Goal: Task Accomplishment & Management: Manage account settings

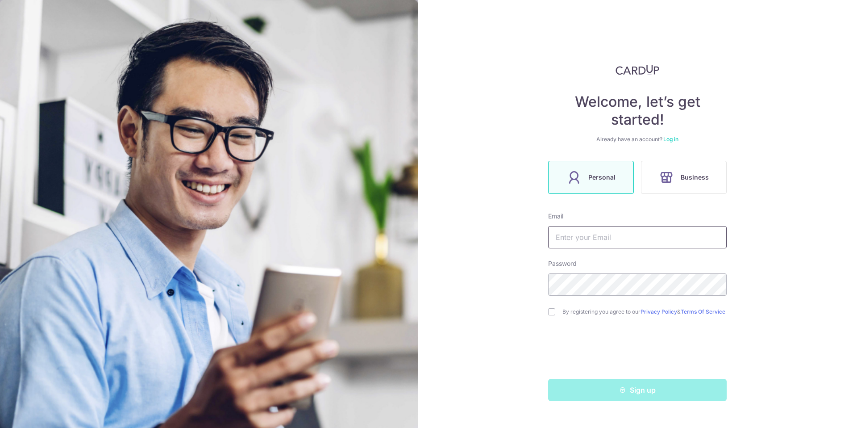
click at [596, 234] on input "text" at bounding box center [637, 237] width 179 height 22
click at [570, 234] on input "text" at bounding box center [637, 237] width 179 height 22
type input "[EMAIL_ADDRESS][DOMAIN_NAME]"
click at [553, 315] on input "checkbox" at bounding box center [551, 311] width 7 height 7
checkbox input "true"
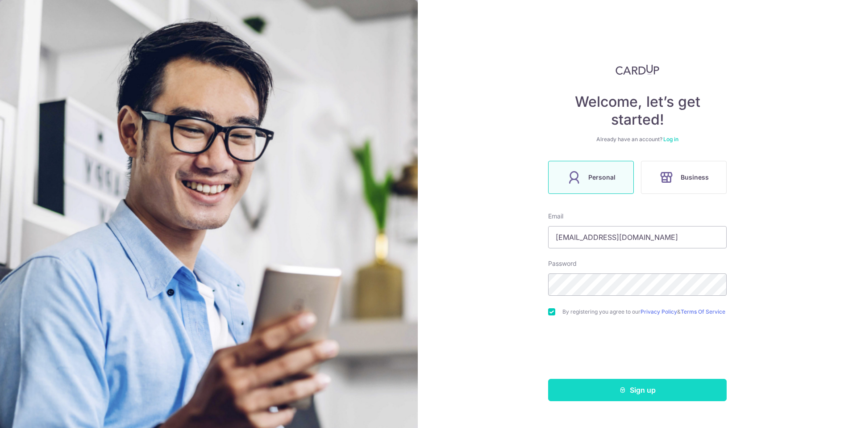
click at [586, 394] on button "Sign up" at bounding box center [637, 390] width 179 height 22
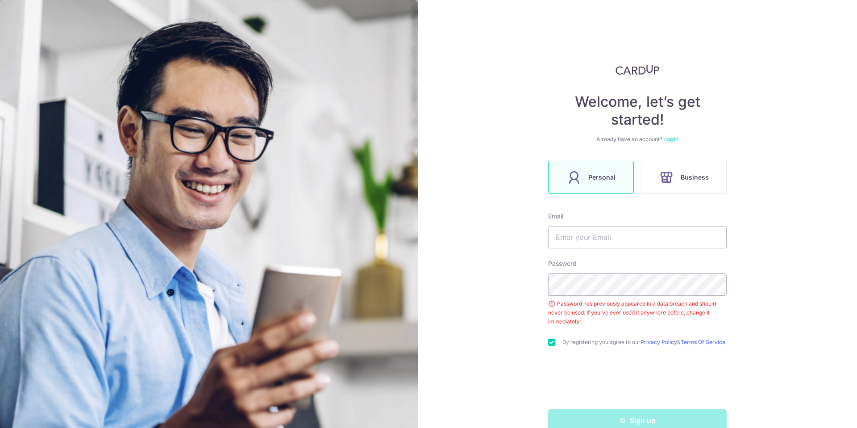
scroll to position [21, 0]
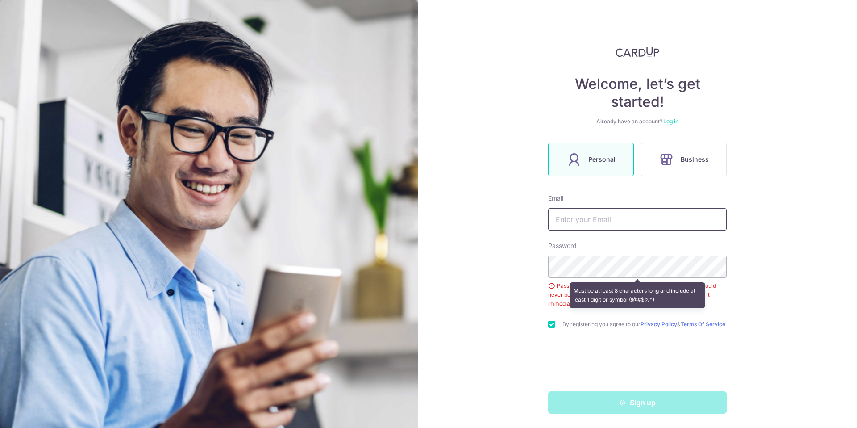
click at [600, 217] on input "text" at bounding box center [637, 219] width 179 height 22
type input "[EMAIL_ADDRESS][DOMAIN_NAME]"
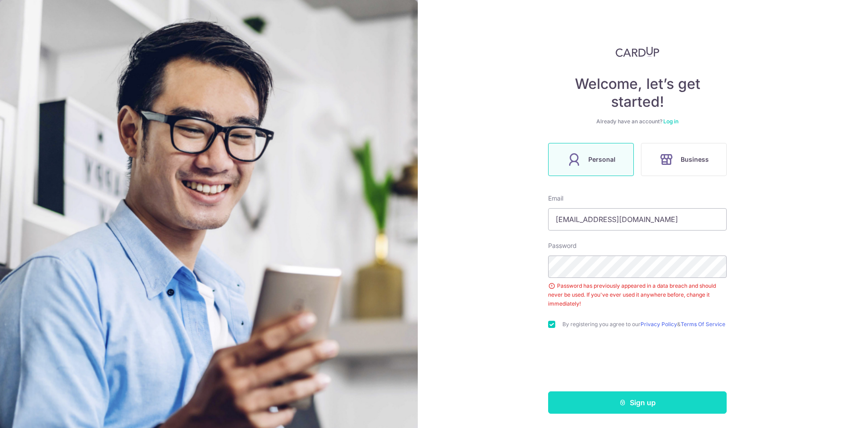
click at [591, 403] on button "Sign up" at bounding box center [637, 402] width 179 height 22
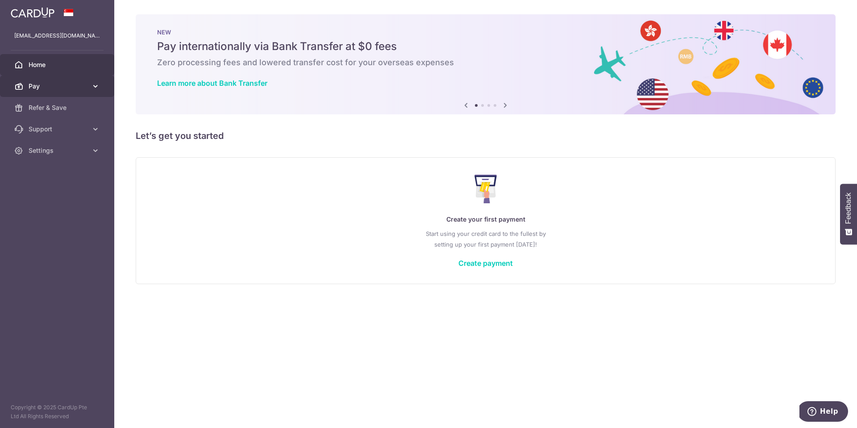
click at [59, 83] on span "Pay" at bounding box center [58, 86] width 59 height 9
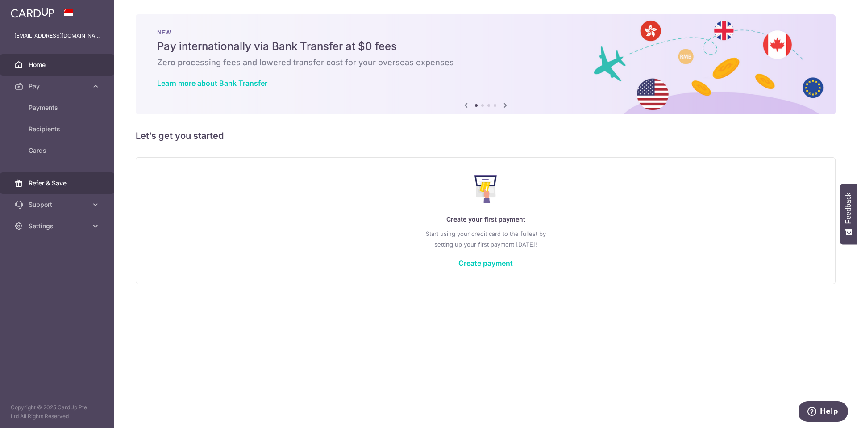
click at [42, 183] on span "Refer & Save" at bounding box center [58, 183] width 59 height 9
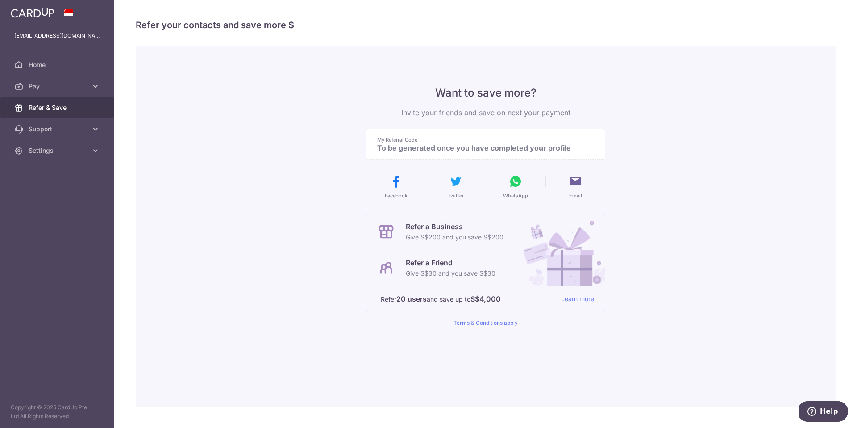
click at [442, 150] on p "To be generated once you have completed your profile" at bounding box center [482, 147] width 210 height 9
click at [58, 66] on span "Home" at bounding box center [58, 64] width 59 height 9
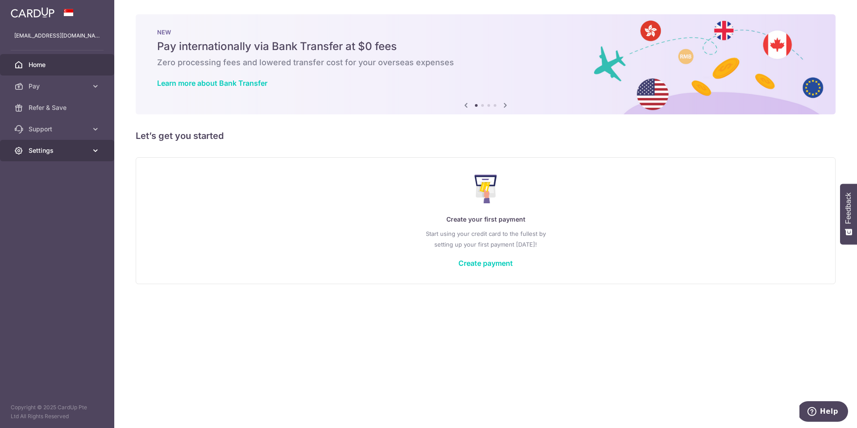
click at [64, 146] on span "Settings" at bounding box center [58, 150] width 59 height 9
click at [58, 171] on span "Account" at bounding box center [58, 171] width 59 height 9
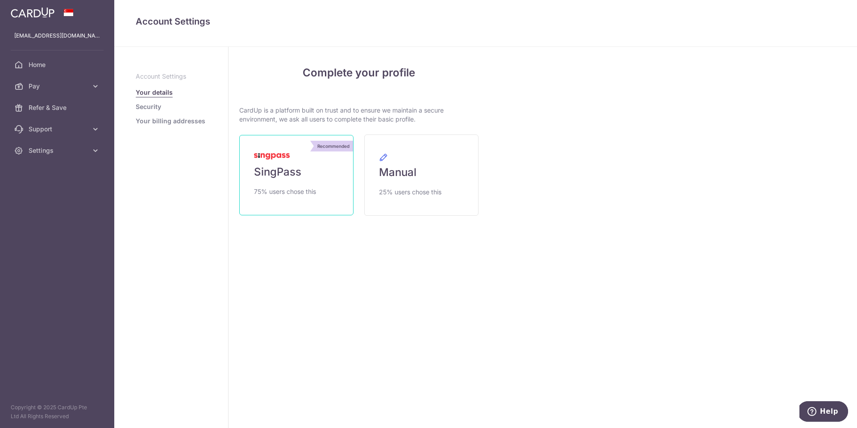
click at [286, 176] on span "SingPass" at bounding box center [277, 172] width 47 height 14
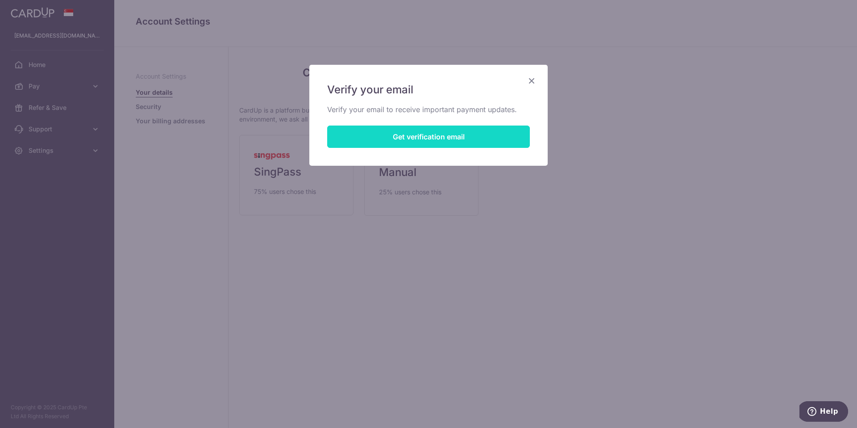
click at [388, 126] on button "Get verification email" at bounding box center [428, 136] width 203 height 22
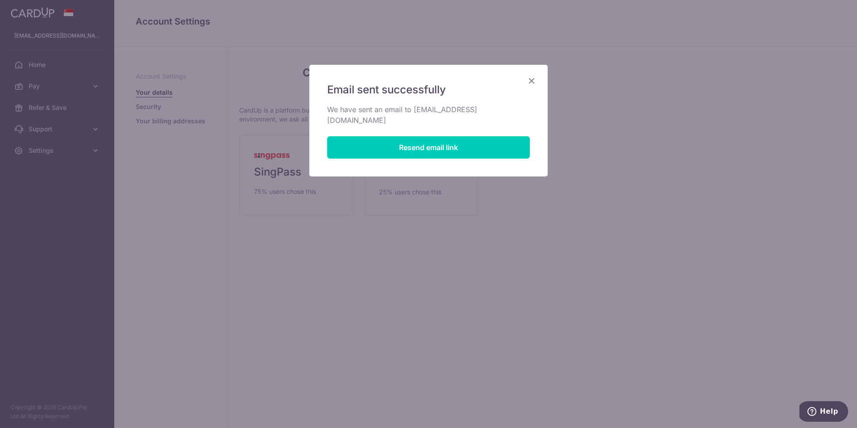
click at [535, 79] on icon "Close" at bounding box center [531, 80] width 11 height 11
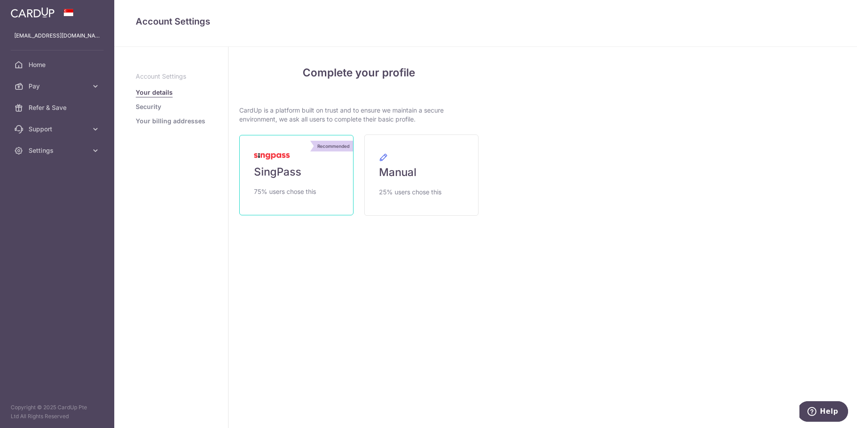
click at [286, 187] on span "75% users chose this" at bounding box center [285, 191] width 62 height 11
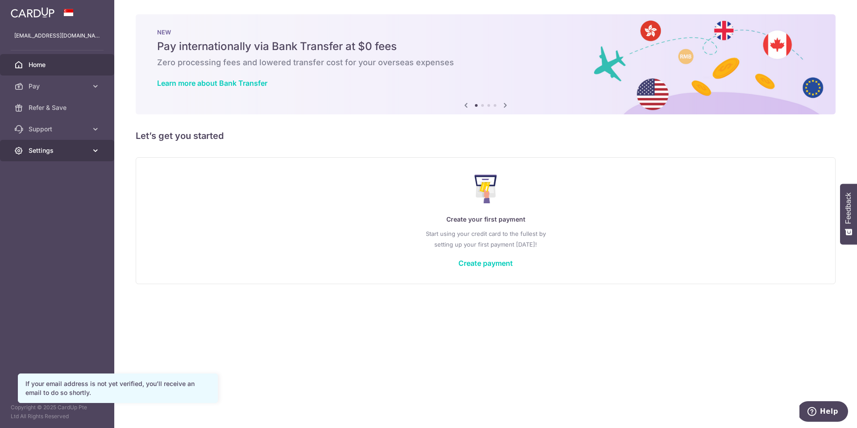
click at [64, 143] on link "Settings" at bounding box center [57, 150] width 114 height 21
click at [59, 174] on span "Account" at bounding box center [58, 171] width 59 height 9
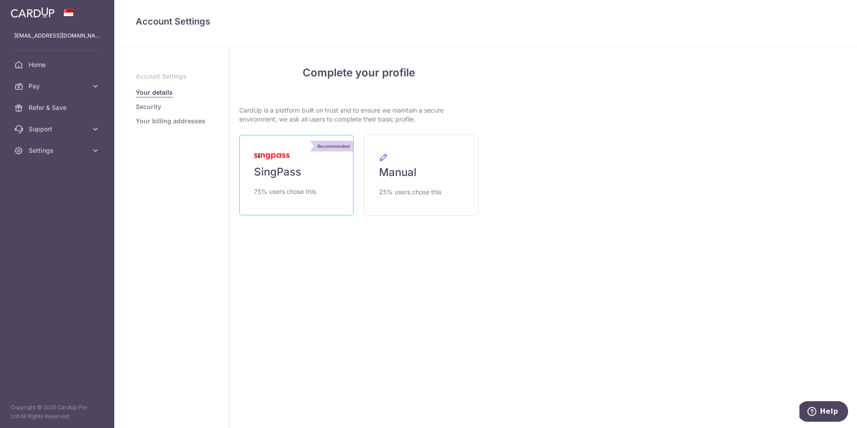
click at [280, 178] on span "SingPass" at bounding box center [277, 172] width 47 height 14
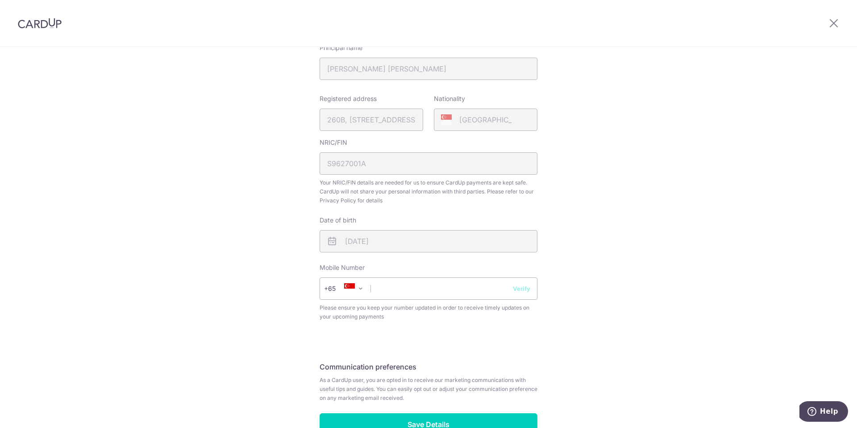
scroll to position [178, 0]
click at [425, 294] on input "text" at bounding box center [429, 287] width 218 height 22
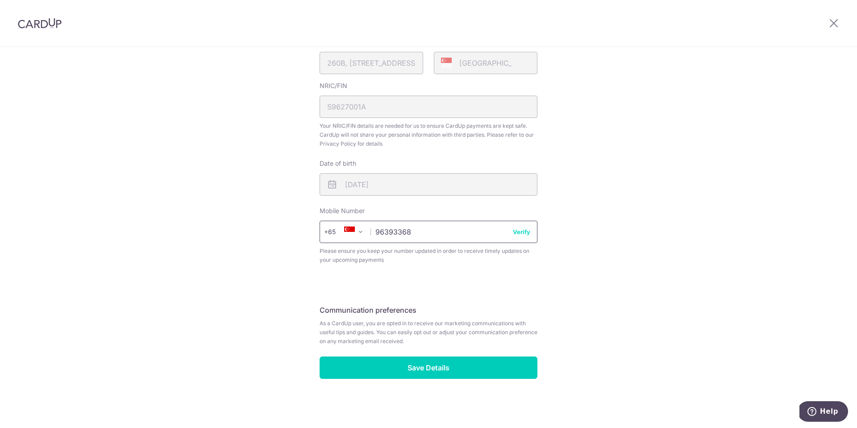
type input "96393368"
click at [526, 234] on button "Verify" at bounding box center [521, 231] width 17 height 9
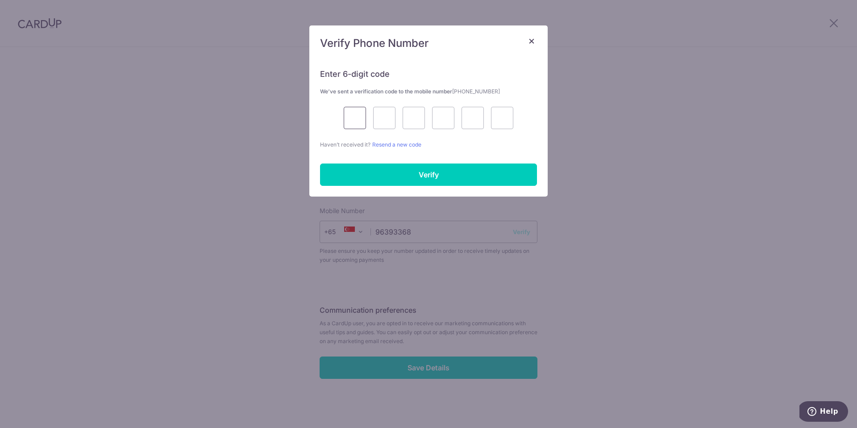
click at [356, 121] on input "text" at bounding box center [355, 118] width 22 height 22
type input "7"
type input "2"
type input "7"
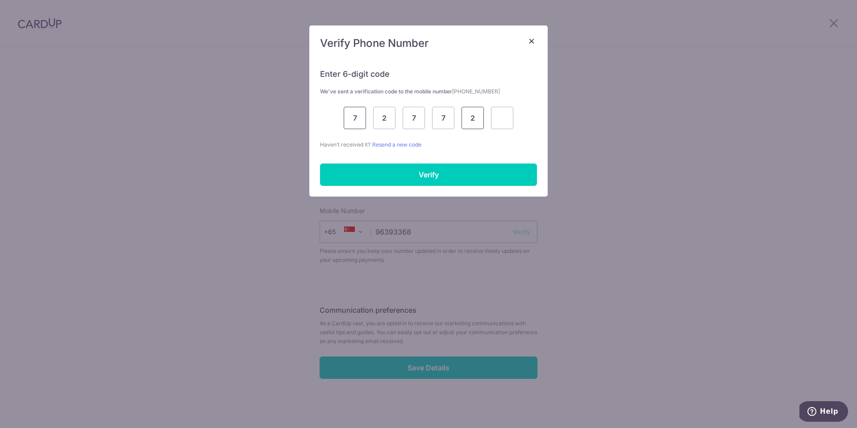
type input "2"
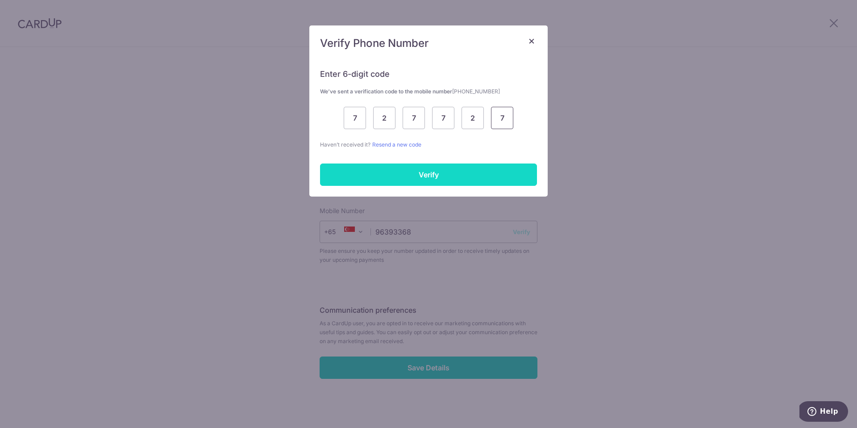
type input "7"
click at [414, 165] on input "Verify" at bounding box center [428, 174] width 217 height 22
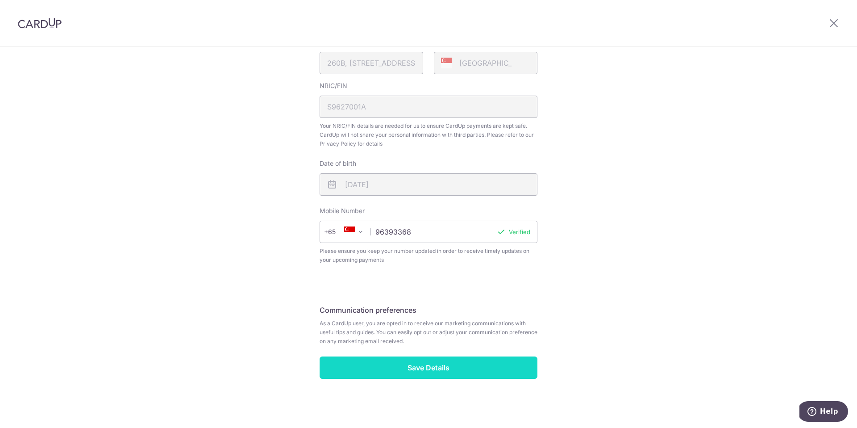
click at [418, 369] on input "Save Details" at bounding box center [429, 367] width 218 height 22
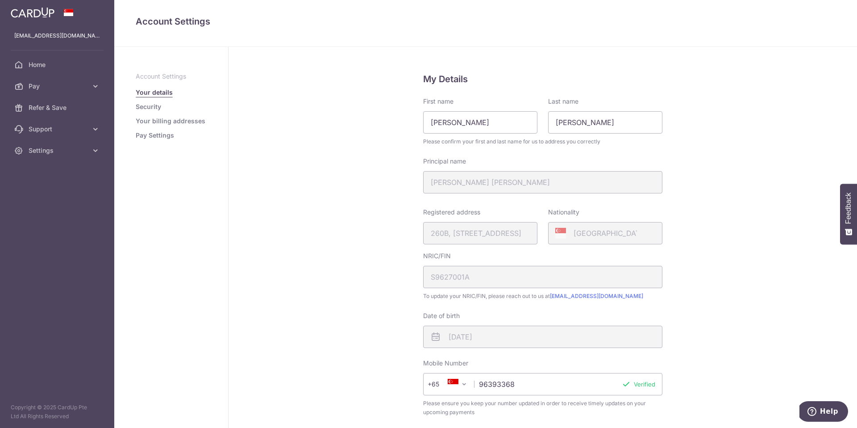
click at [154, 107] on link "Security" at bounding box center [148, 106] width 25 height 9
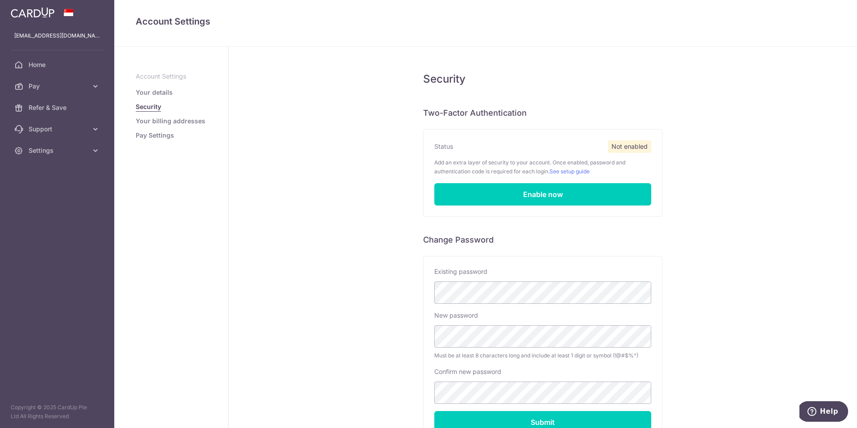
click at [163, 123] on link "Your billing addresses" at bounding box center [171, 121] width 70 height 9
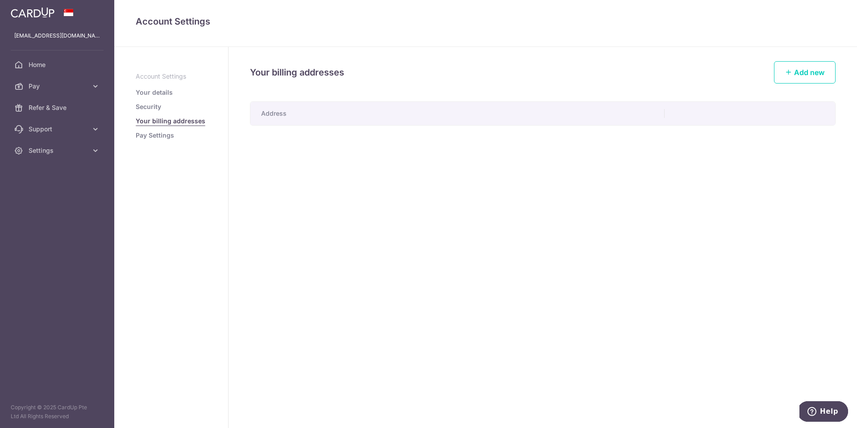
click at [159, 138] on link "Pay Settings" at bounding box center [155, 135] width 38 height 9
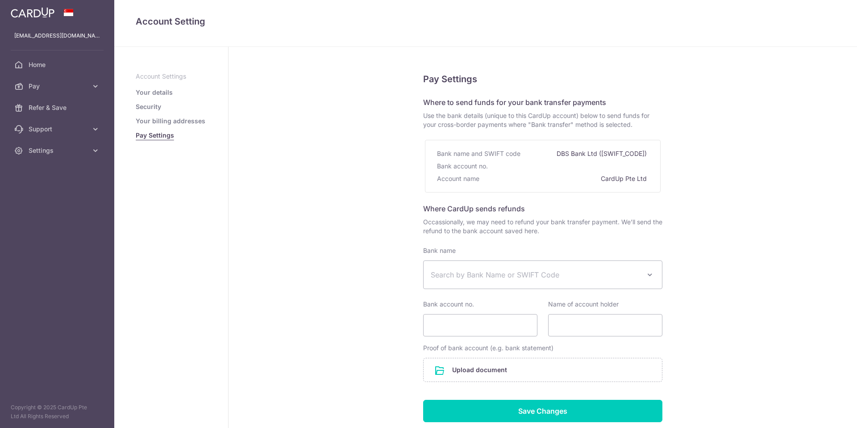
select select
click at [42, 147] on span "Settings" at bounding box center [58, 150] width 59 height 9
click at [42, 102] on link "Refer & Save" at bounding box center [57, 107] width 114 height 21
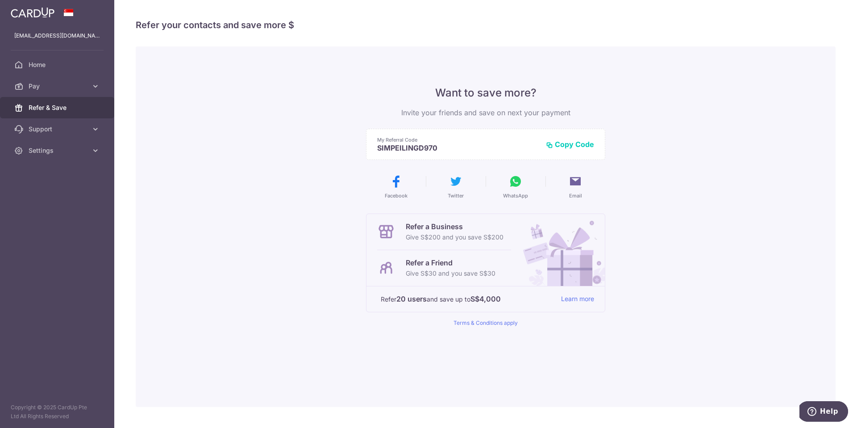
click at [557, 140] on button "Copy Code" at bounding box center [570, 144] width 48 height 9
click at [516, 185] on icon at bounding box center [516, 181] width 14 height 14
click at [579, 181] on icon at bounding box center [575, 181] width 14 height 14
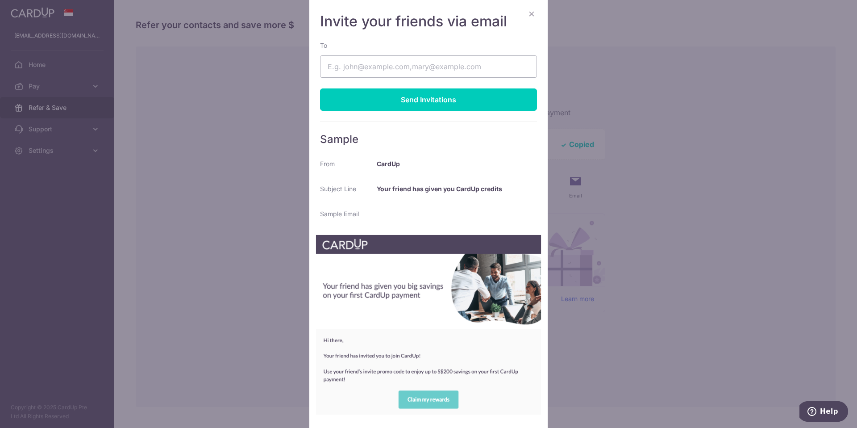
scroll to position [62, 0]
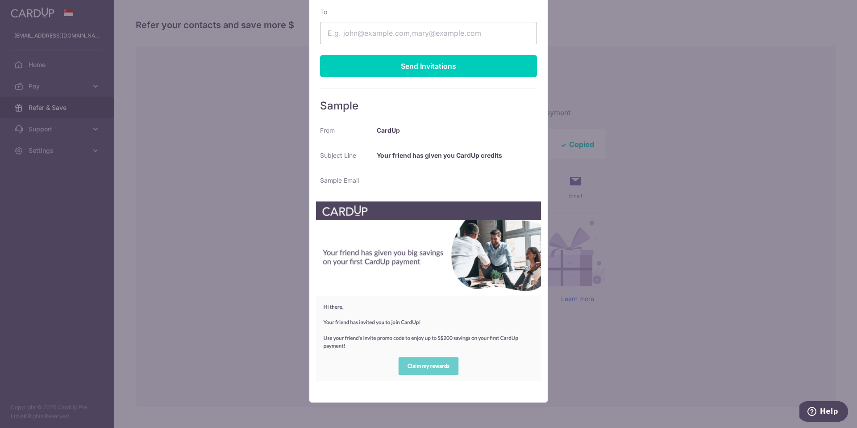
click at [592, 221] on div "× Invite your friends via email To Send Invitations Sample From CardUp Subject …" at bounding box center [428, 214] width 857 height 428
